Goal: Understand process/instructions

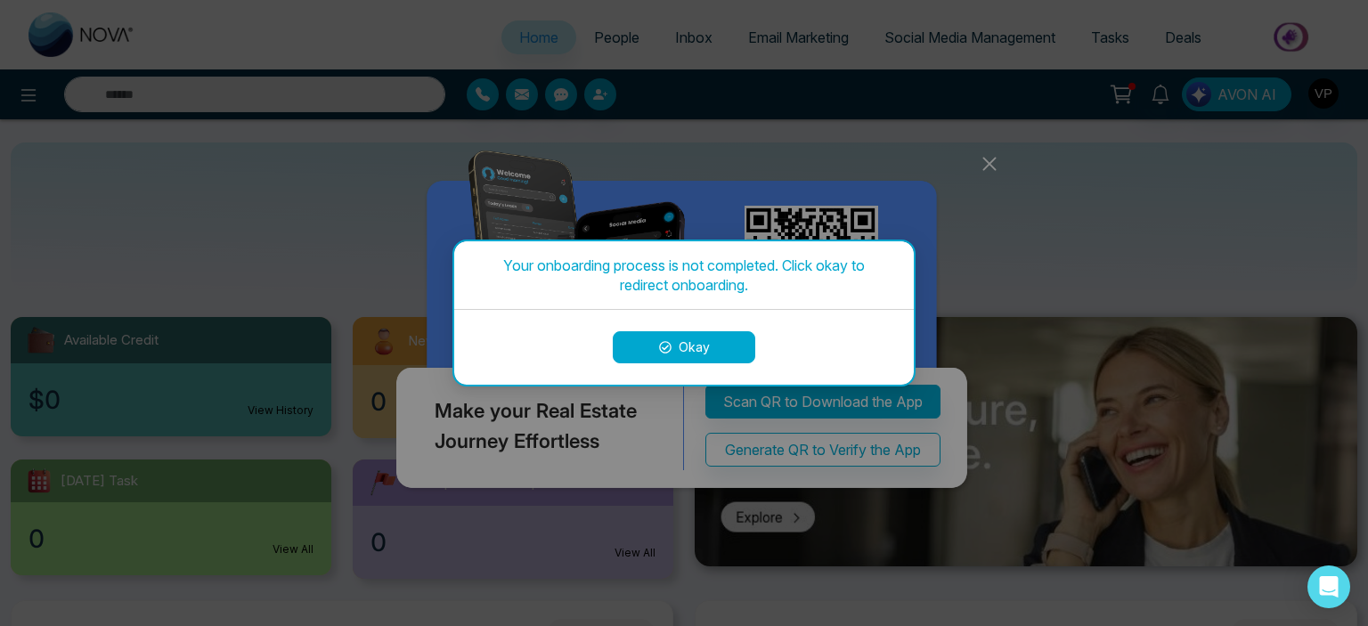
select select "*"
click at [664, 356] on button "Okay" at bounding box center [684, 347] width 143 height 32
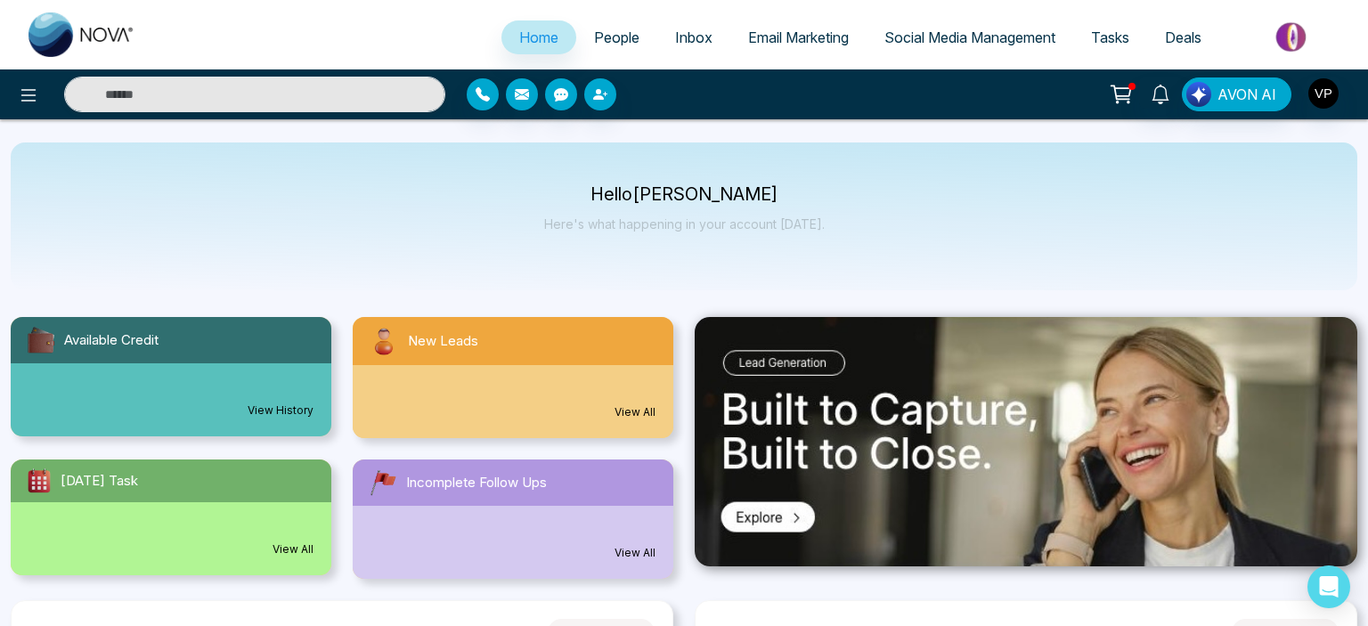
select select "*"
